Goal: Check status: Check status

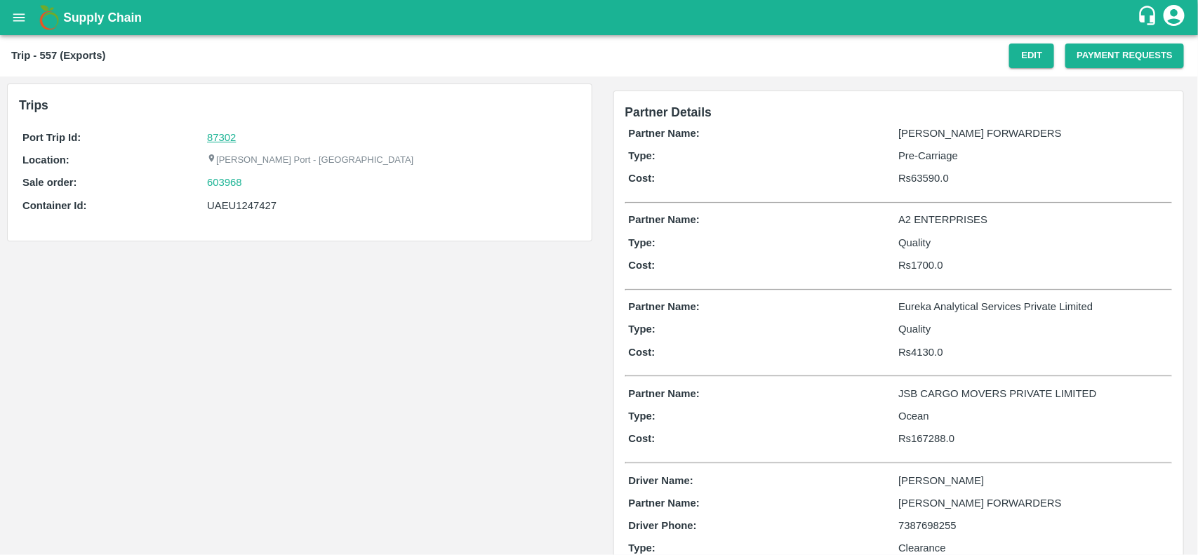
click at [222, 135] on link "87302" at bounding box center [221, 137] width 29 height 11
click at [255, 183] on div "603968" at bounding box center [391, 182] width 369 height 15
copy link
click at [255, 183] on div "603968" at bounding box center [391, 182] width 369 height 15
copy link "603968"
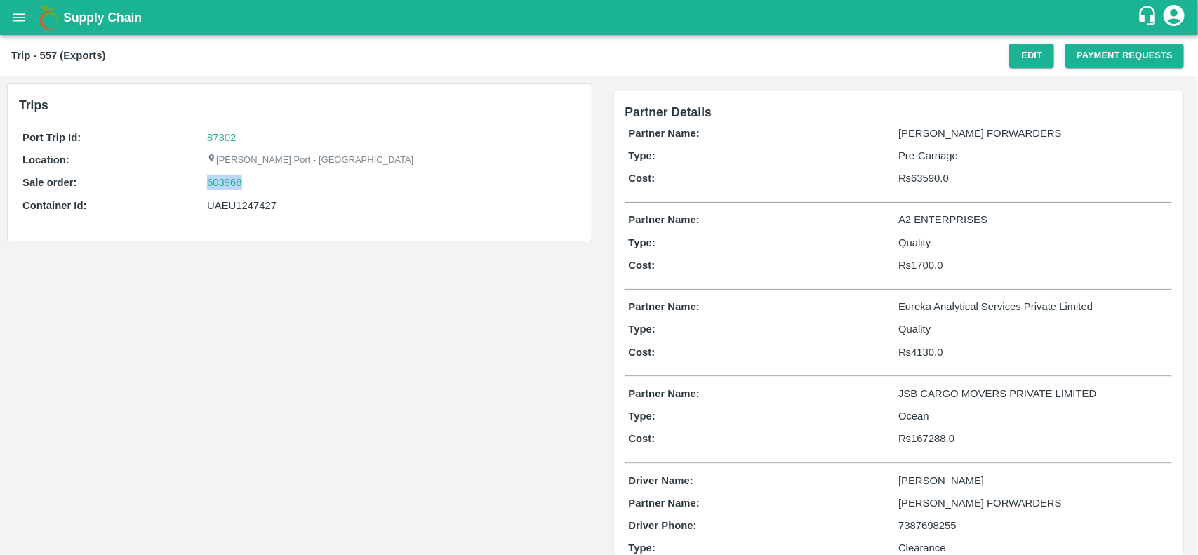
click at [255, 183] on div "603968" at bounding box center [391, 182] width 369 height 15
click at [229, 181] on link "603968" at bounding box center [224, 182] width 35 height 15
click at [227, 207] on div "UAEU1247427" at bounding box center [391, 205] width 369 height 15
copy div "UAEU1247427"
click at [227, 207] on div "UAEU1247427" at bounding box center [391, 205] width 369 height 15
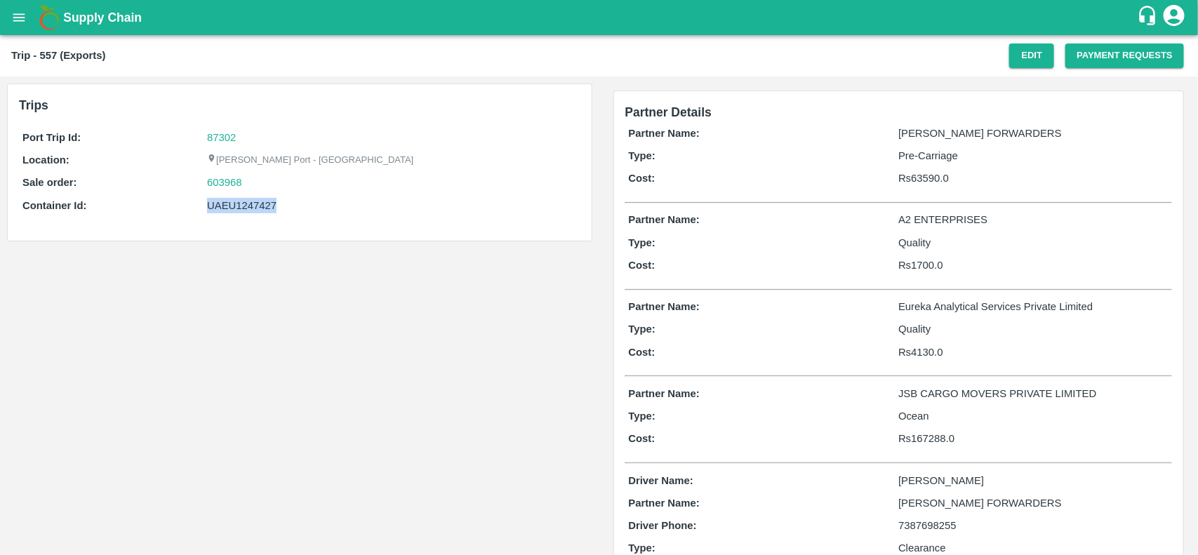
click at [227, 207] on div "UAEU1247427" at bounding box center [391, 205] width 369 height 15
copy div "UAEU1247427"
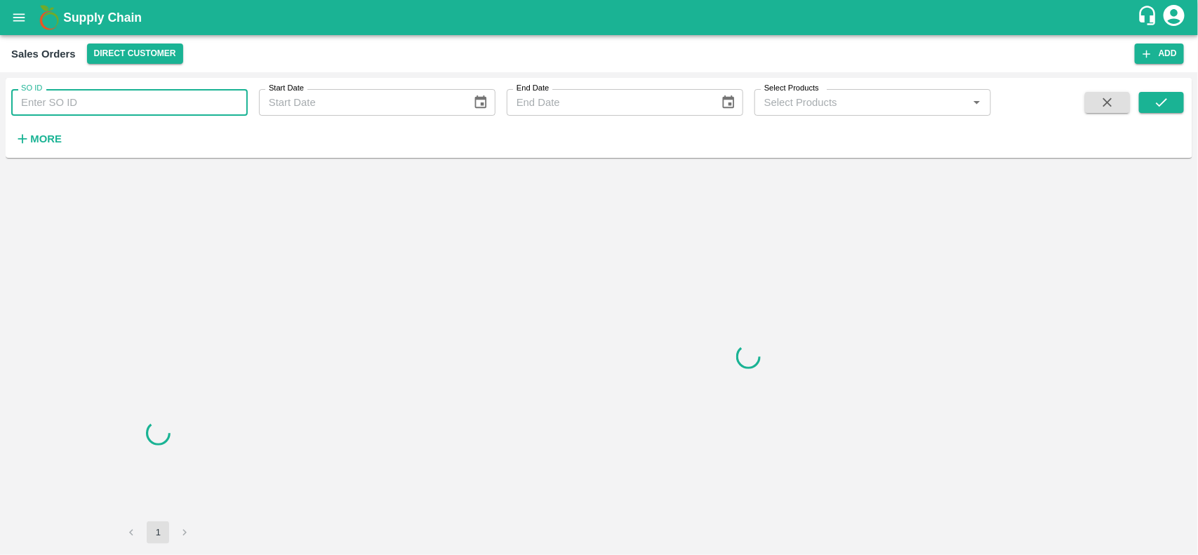
click at [109, 109] on input "SO ID" at bounding box center [129, 102] width 237 height 27
paste input "603968"
click at [109, 109] on input "603968" at bounding box center [129, 102] width 237 height 27
type input "603968"
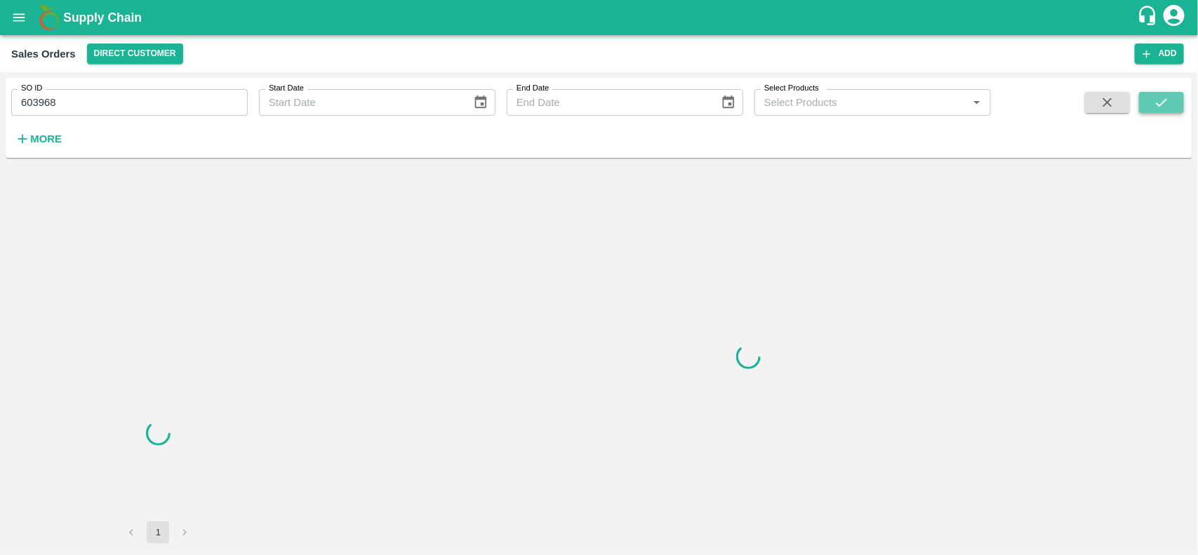
click at [1163, 98] on icon "submit" at bounding box center [1161, 102] width 15 height 15
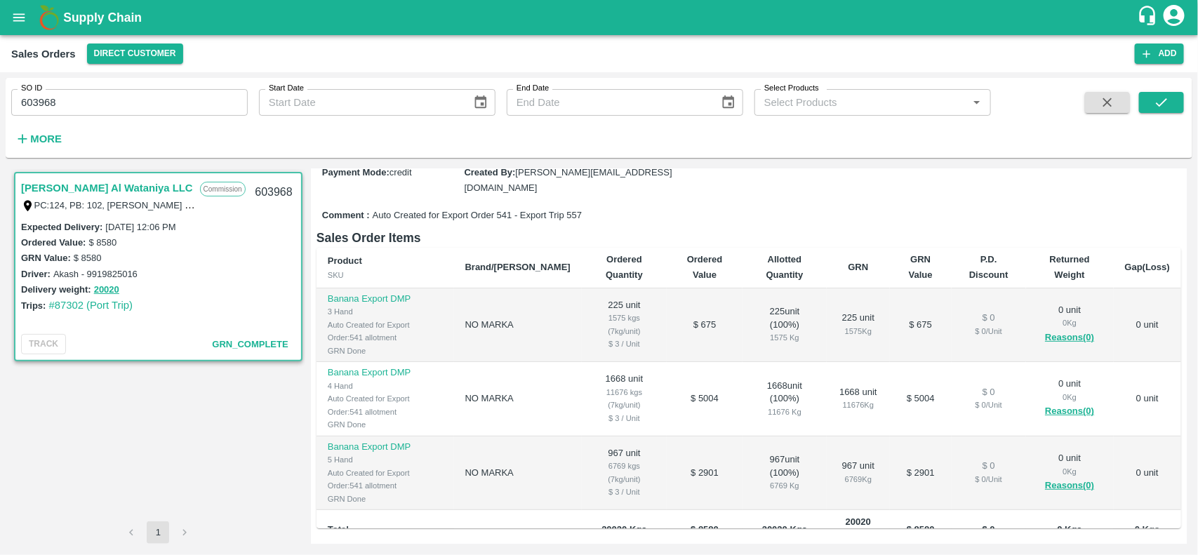
scroll to position [22, 0]
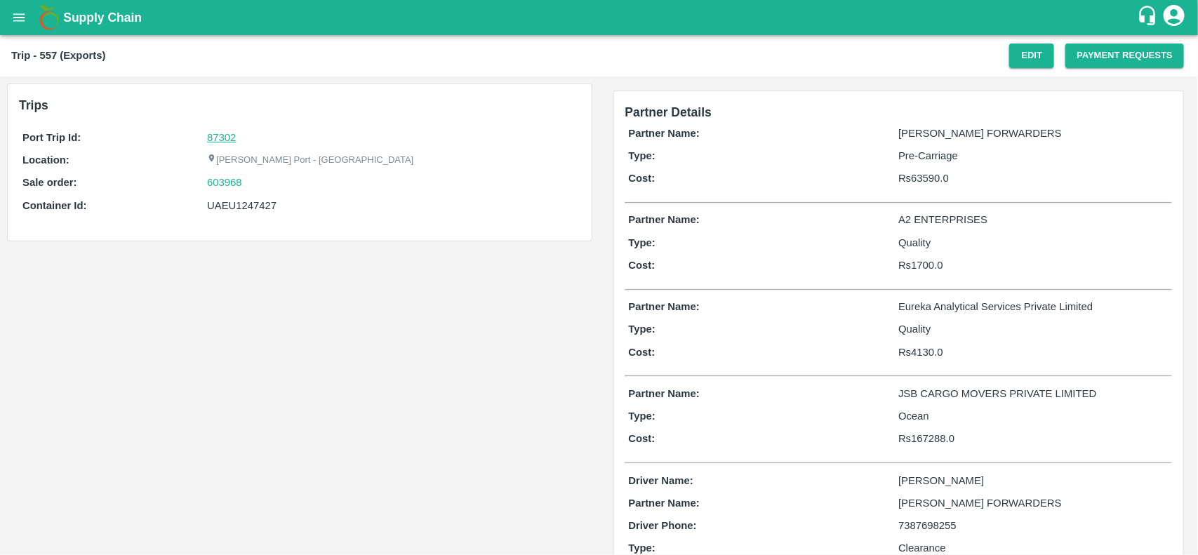
click at [212, 132] on link "87302" at bounding box center [221, 137] width 29 height 11
click at [253, 186] on div "603968" at bounding box center [391, 182] width 369 height 15
copy link "603968"
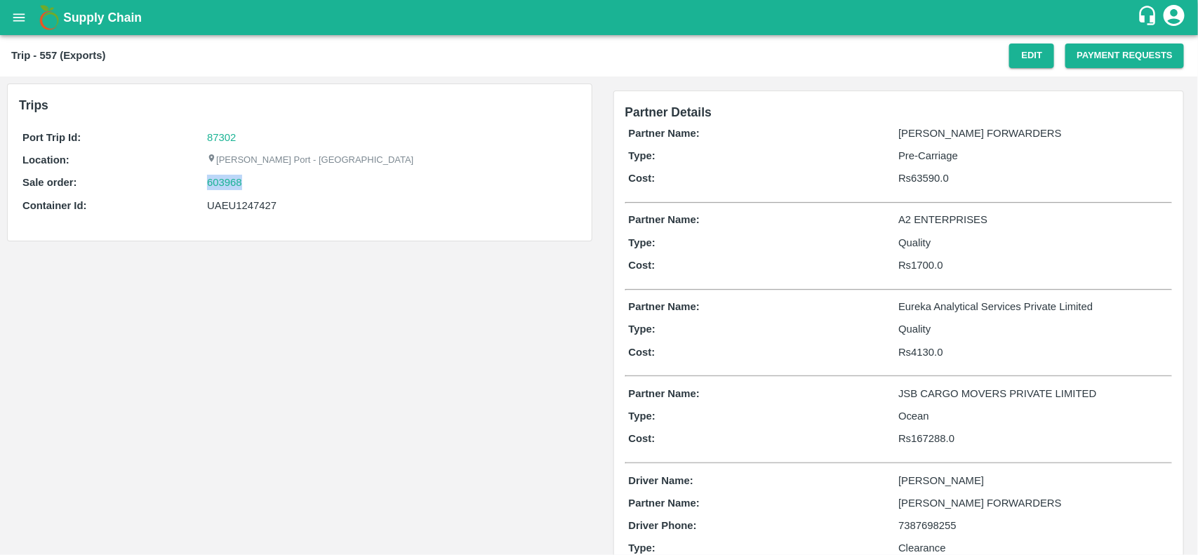
click at [253, 186] on div "603968" at bounding box center [391, 182] width 369 height 15
click at [220, 181] on link "603968" at bounding box center [224, 182] width 35 height 15
click at [265, 202] on div "UAEU1247427" at bounding box center [391, 205] width 369 height 15
copy div "UAEU1247427"
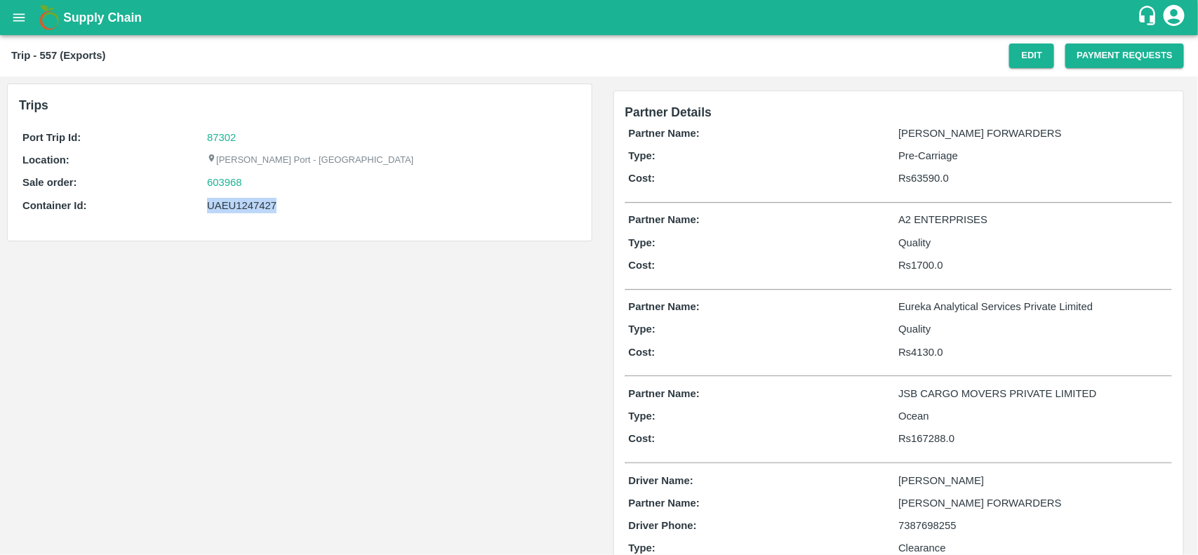
click at [265, 202] on div "UAEU1247427" at bounding box center [391, 205] width 369 height 15
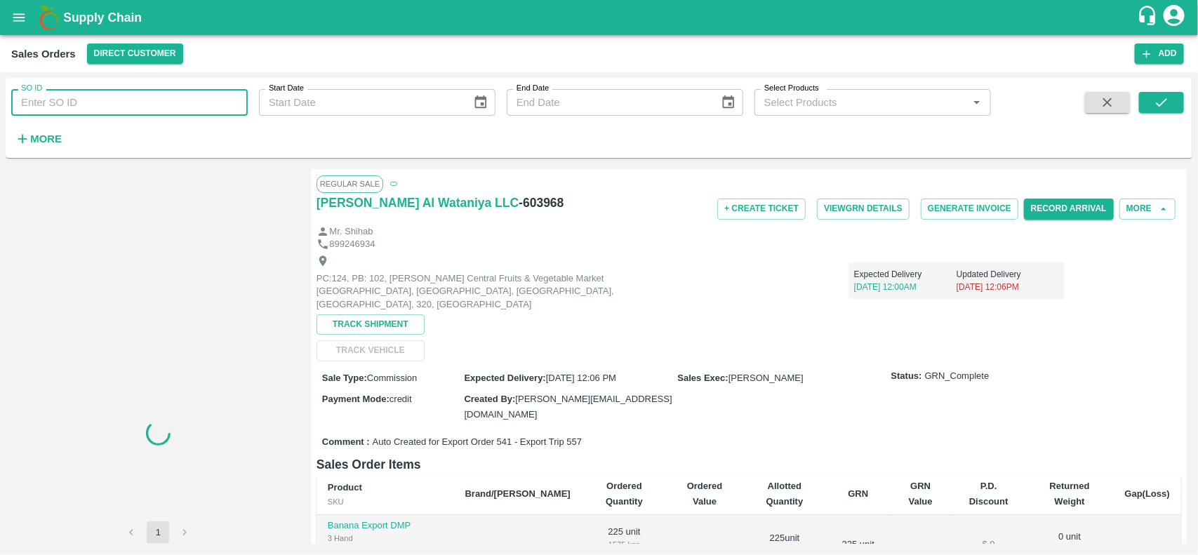
click at [177, 89] on input "SO ID" at bounding box center [129, 102] width 237 height 27
paste input "603968"
click at [177, 89] on input "603968" at bounding box center [129, 102] width 237 height 27
type input "603968"
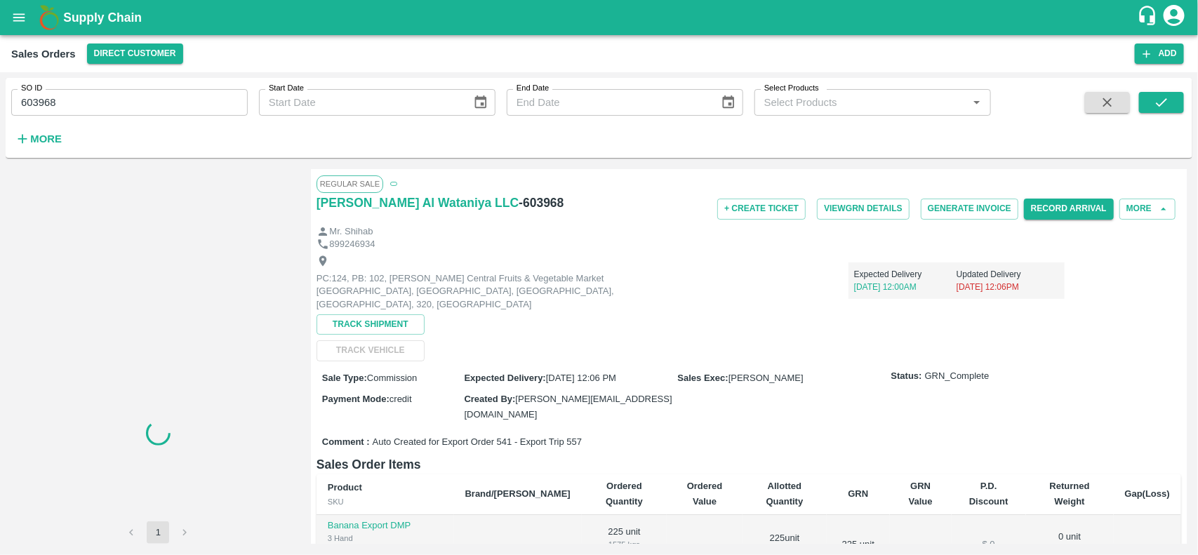
click at [1162, 82] on div "SO ID 603968 SO ID Start Date Start Date End Date End Date Select Products Sele…" at bounding box center [599, 118] width 1187 height 80
click at [1166, 102] on icon "submit" at bounding box center [1161, 102] width 15 height 15
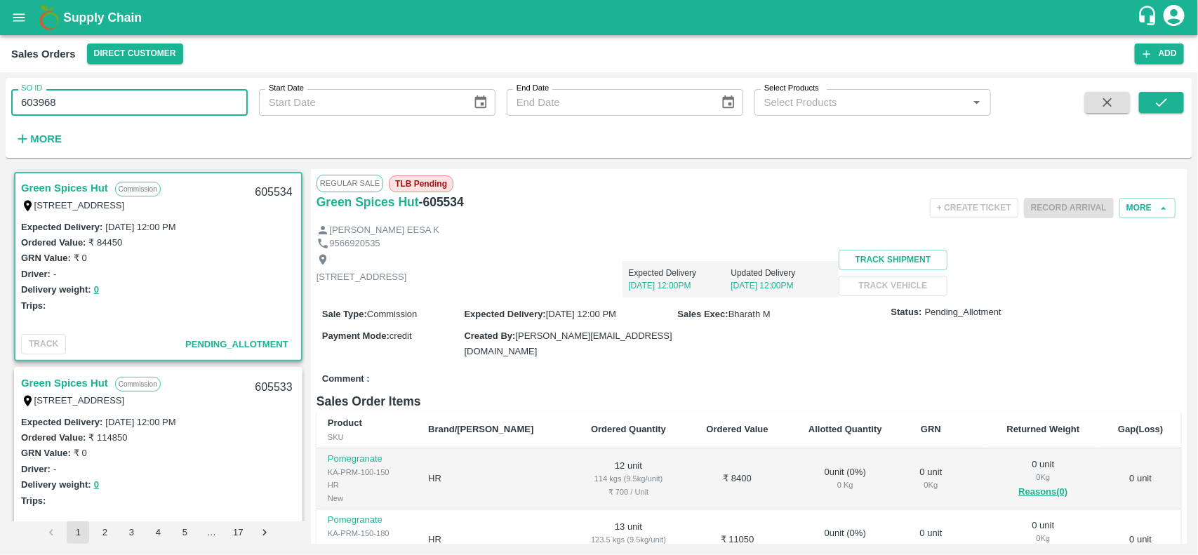
click at [195, 111] on input "603968" at bounding box center [129, 102] width 237 height 27
type input "603968"
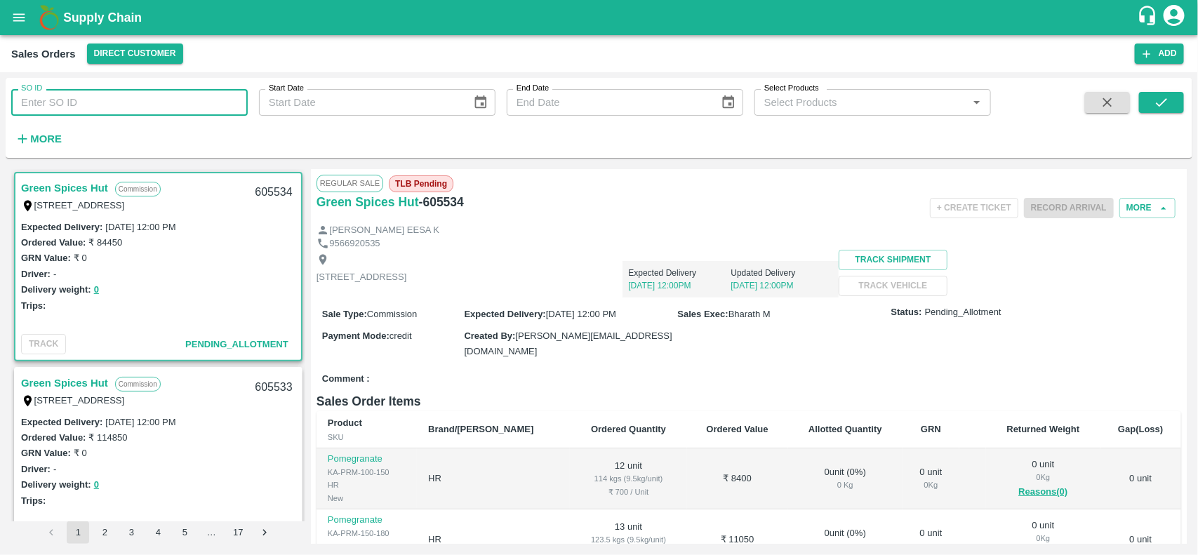
paste input "text"
type input "603968"
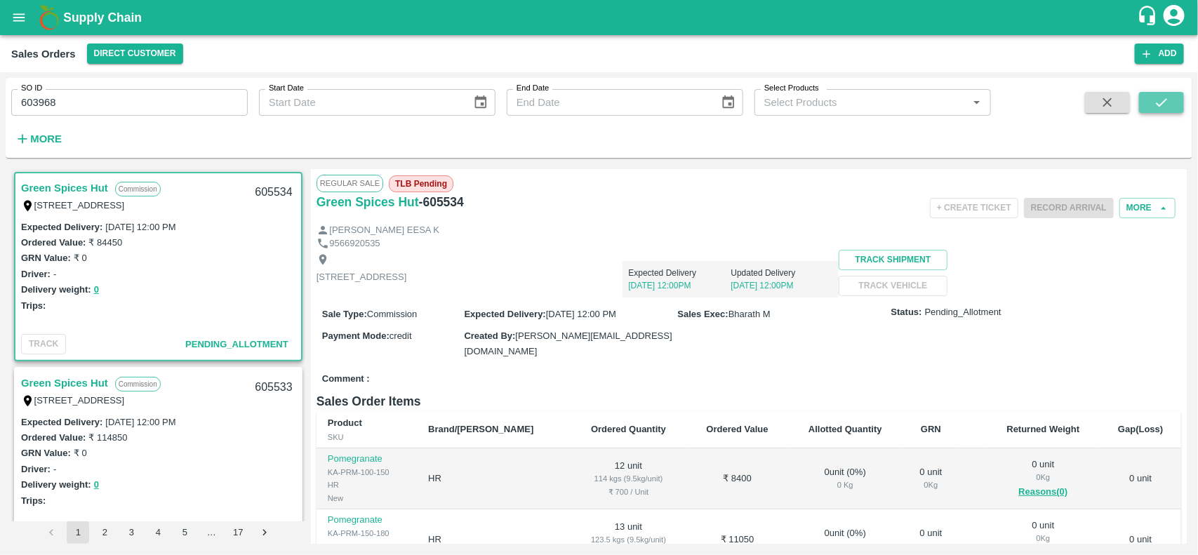
click at [1173, 96] on button "submit" at bounding box center [1161, 102] width 45 height 21
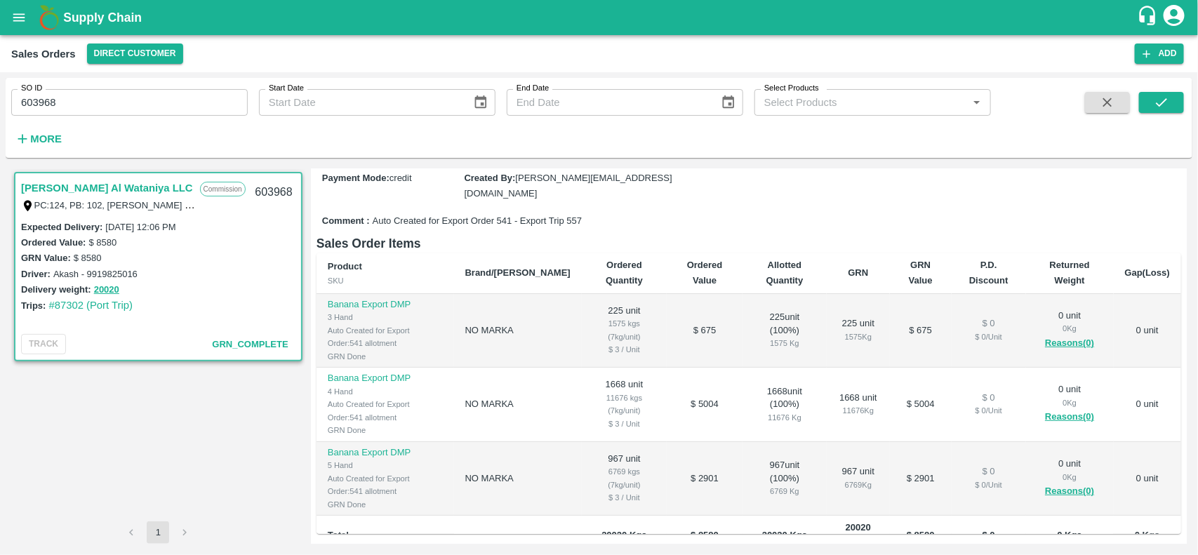
scroll to position [222, 0]
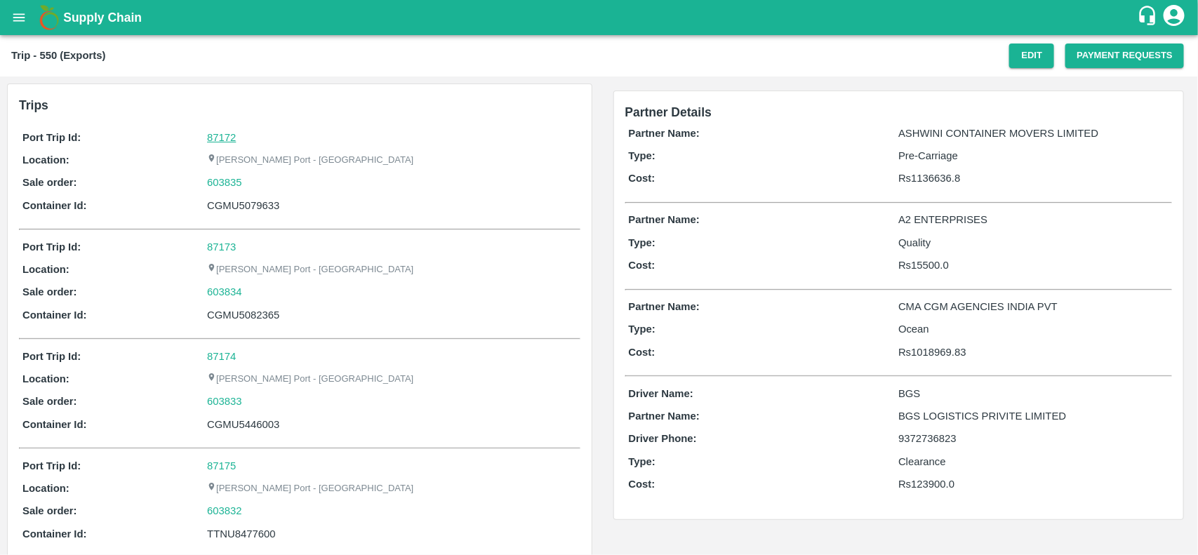
drag, startPoint x: 235, startPoint y: 128, endPoint x: 234, endPoint y: 138, distance: 9.2
click at [234, 138] on div "87172" at bounding box center [391, 137] width 369 height 15
click at [234, 138] on link "87172" at bounding box center [221, 137] width 29 height 11
click at [251, 183] on div "603835" at bounding box center [391, 182] width 369 height 15
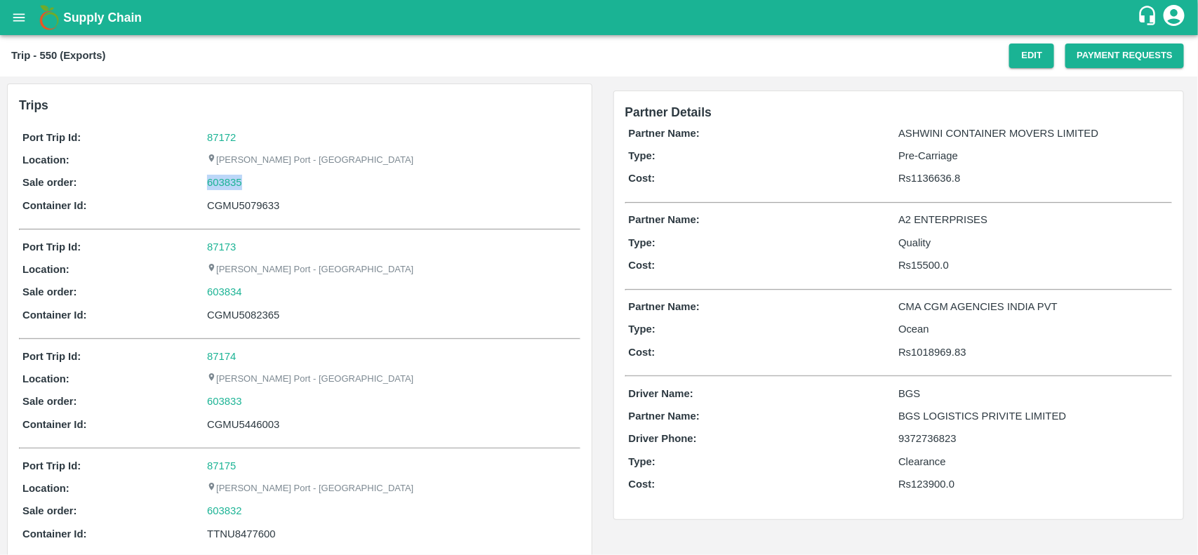
click at [251, 183] on div "603835" at bounding box center [391, 182] width 369 height 15
copy link "603835"
click at [251, 183] on div "603835" at bounding box center [391, 182] width 369 height 15
click at [215, 181] on link "603835" at bounding box center [224, 182] width 35 height 15
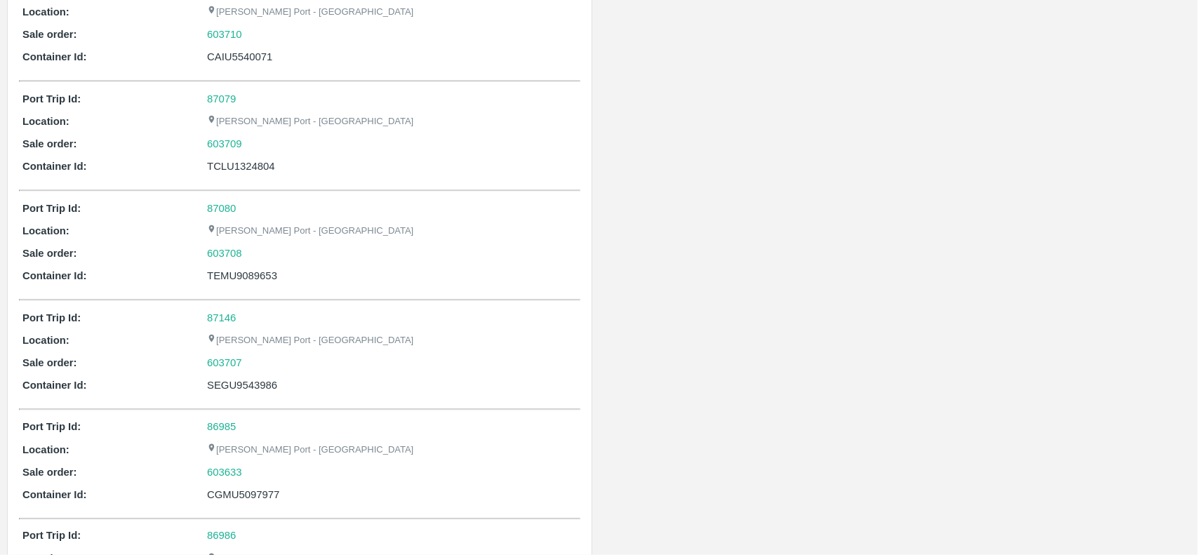
scroll to position [36, 0]
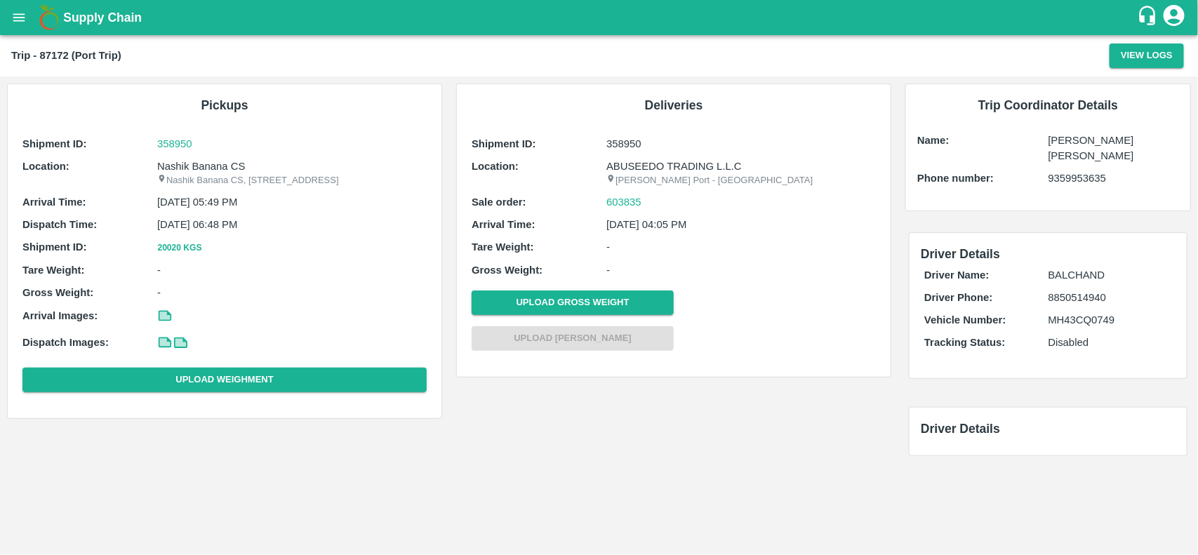
click at [209, 165] on p "Nashik Banana CS" at bounding box center [291, 166] width 269 height 15
copy p "Banana"
click at [209, 165] on p "Nashik Banana CS" at bounding box center [291, 166] width 269 height 15
copy p "Nashik Banana CS"
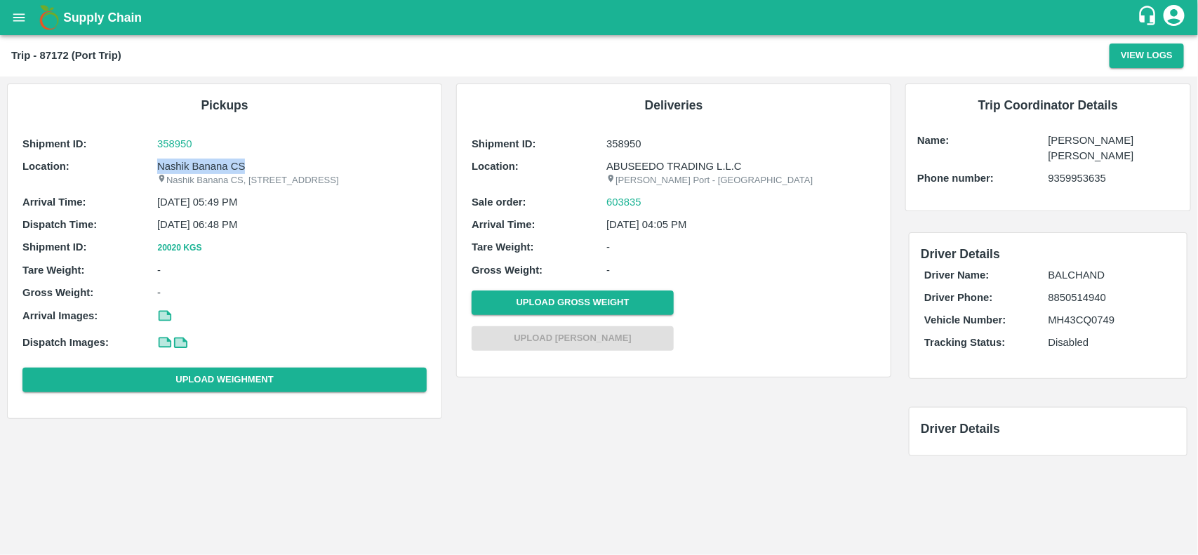
click at [209, 165] on p "Nashik Banana CS" at bounding box center [291, 166] width 269 height 15
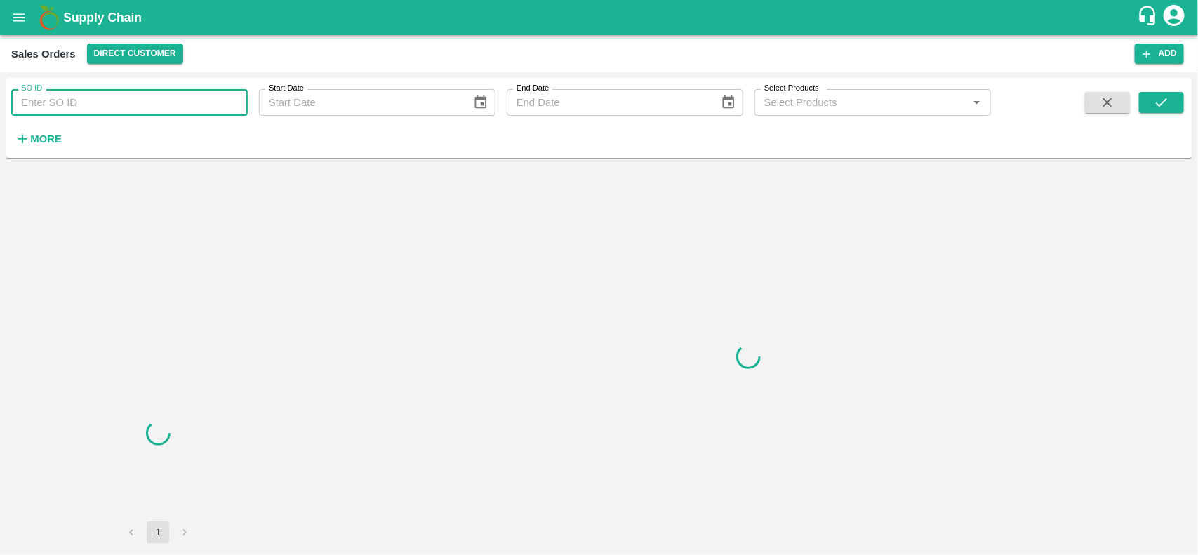
click at [111, 95] on input "SO ID" at bounding box center [129, 102] width 237 height 27
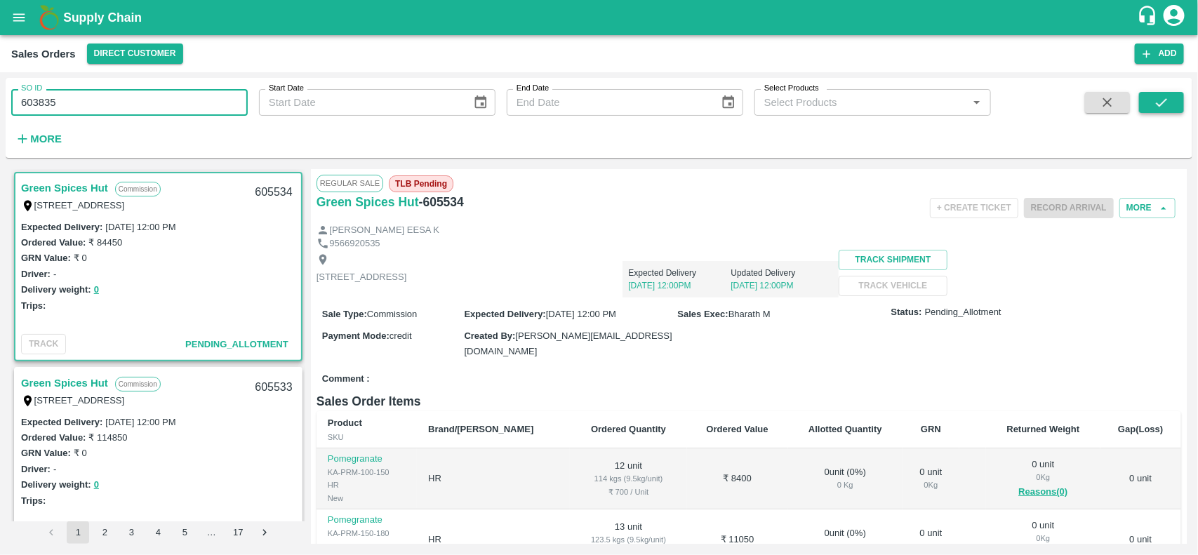
type input "603835"
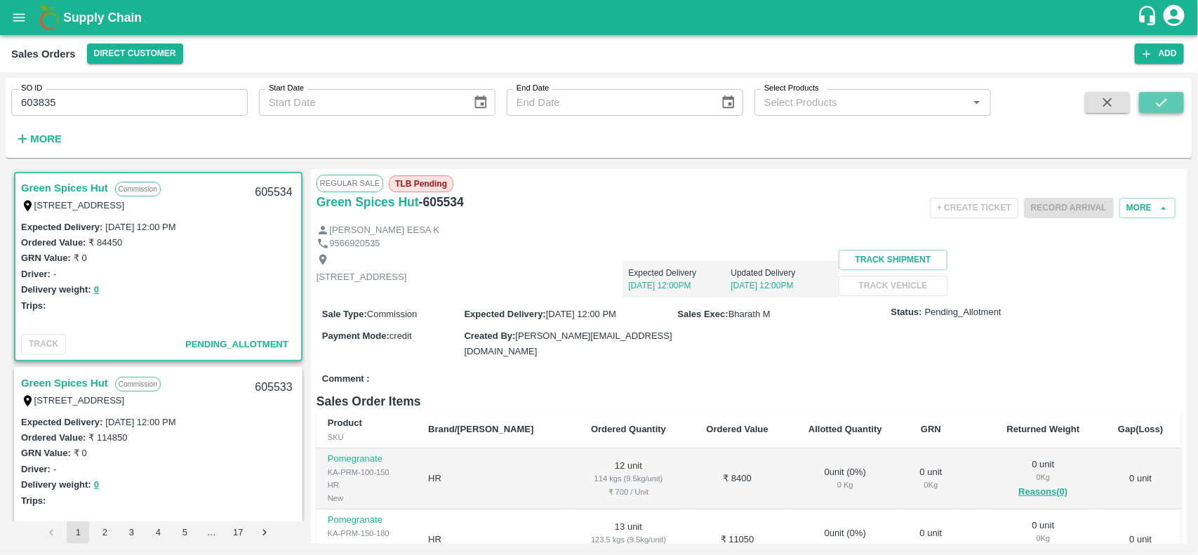
click at [1169, 102] on icon "submit" at bounding box center [1161, 102] width 15 height 15
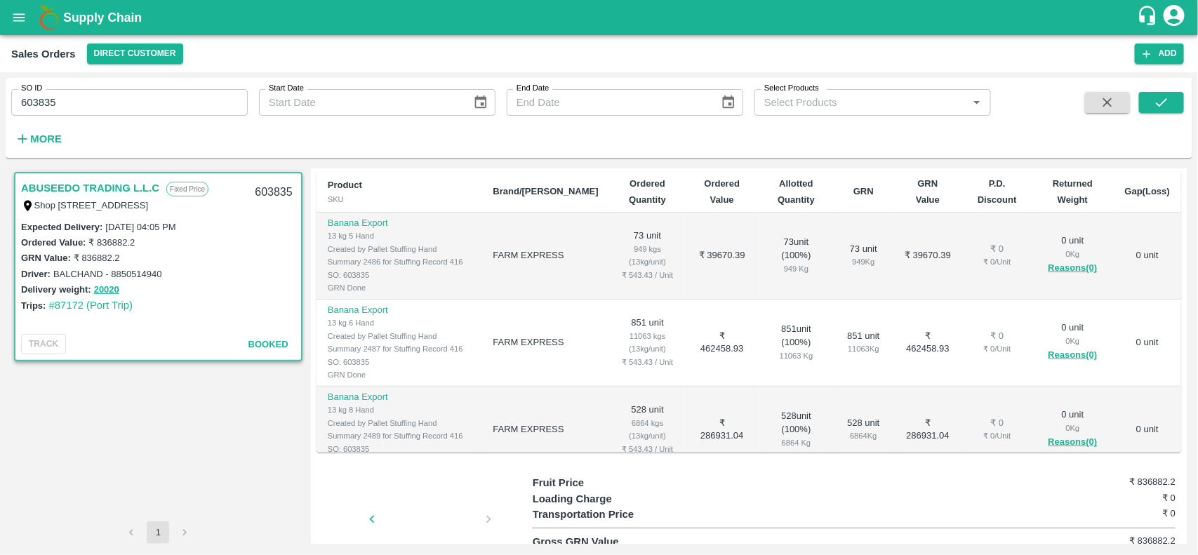
scroll to position [86, 0]
